Goal: Information Seeking & Learning: Learn about a topic

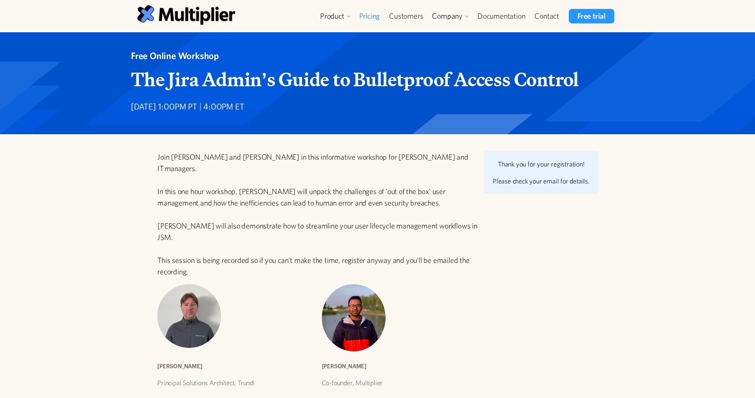
click at [368, 21] on link "Pricing" at bounding box center [370, 16] width 30 height 14
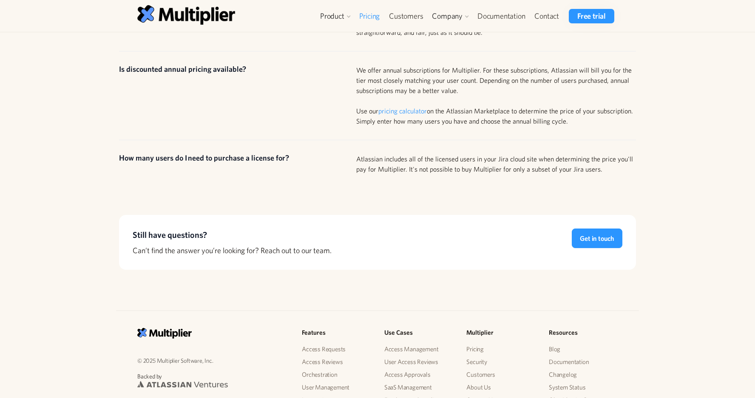
scroll to position [756, 0]
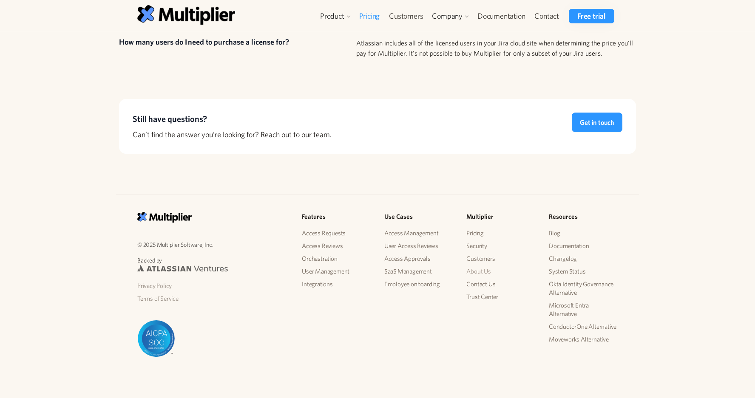
click at [481, 271] on link "About Us" at bounding box center [500, 271] width 69 height 13
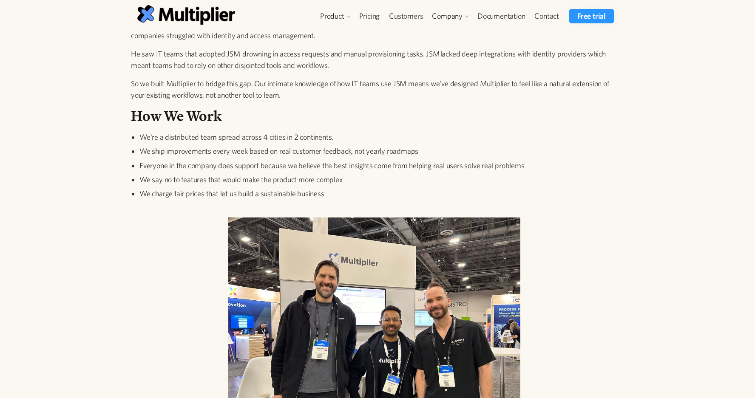
scroll to position [187, 0]
